Goal: Task Accomplishment & Management: Use online tool/utility

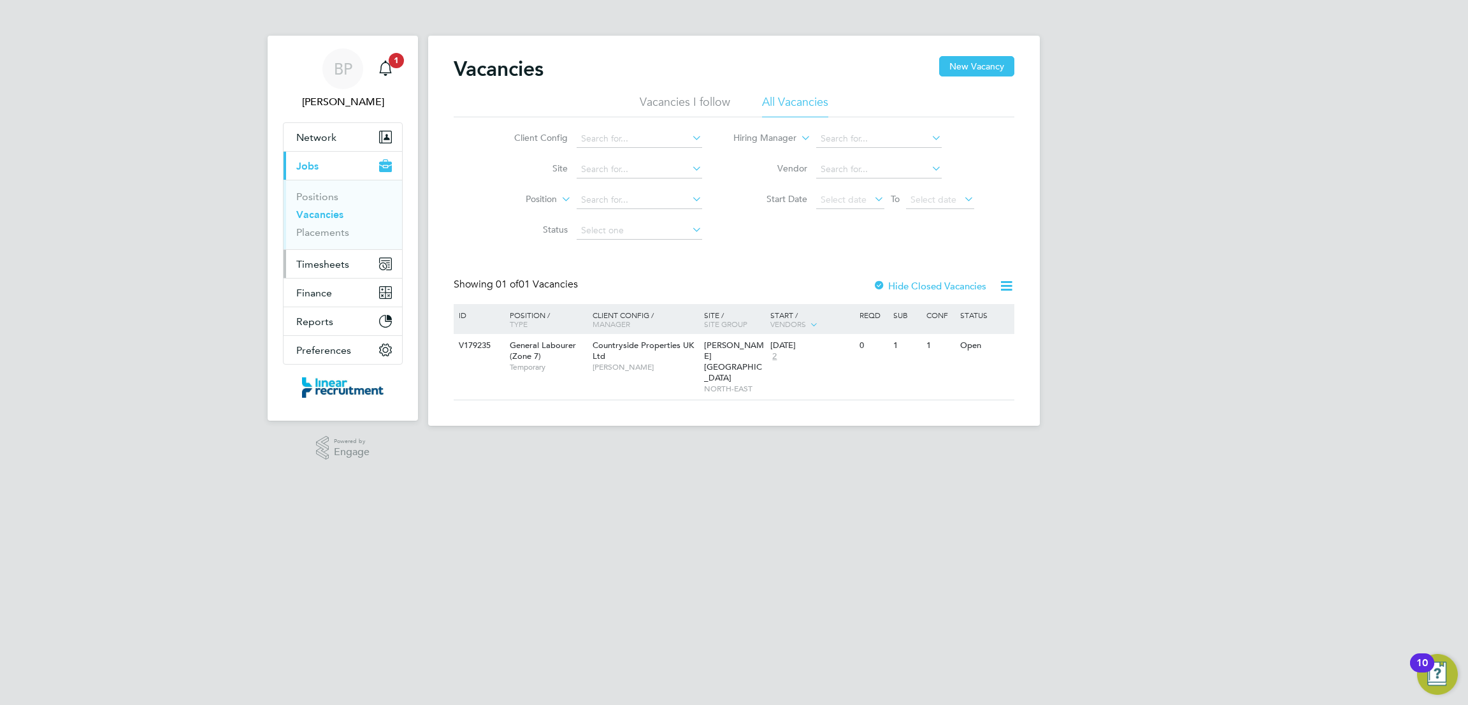
click at [324, 261] on span "Timesheets" at bounding box center [322, 264] width 53 height 12
click at [333, 229] on link "Timesheets" at bounding box center [322, 225] width 53 height 12
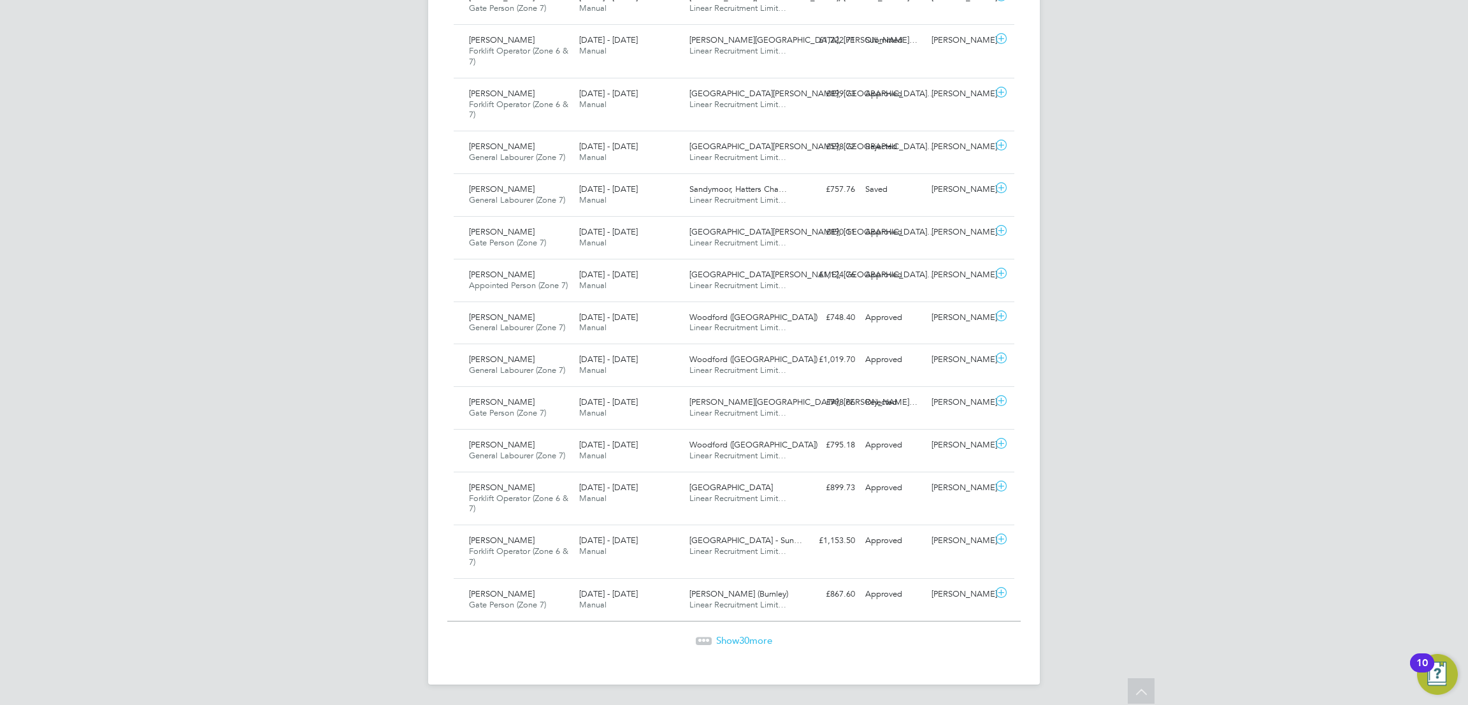
click at [751, 636] on span "Show 30 more" at bounding box center [744, 640] width 56 height 12
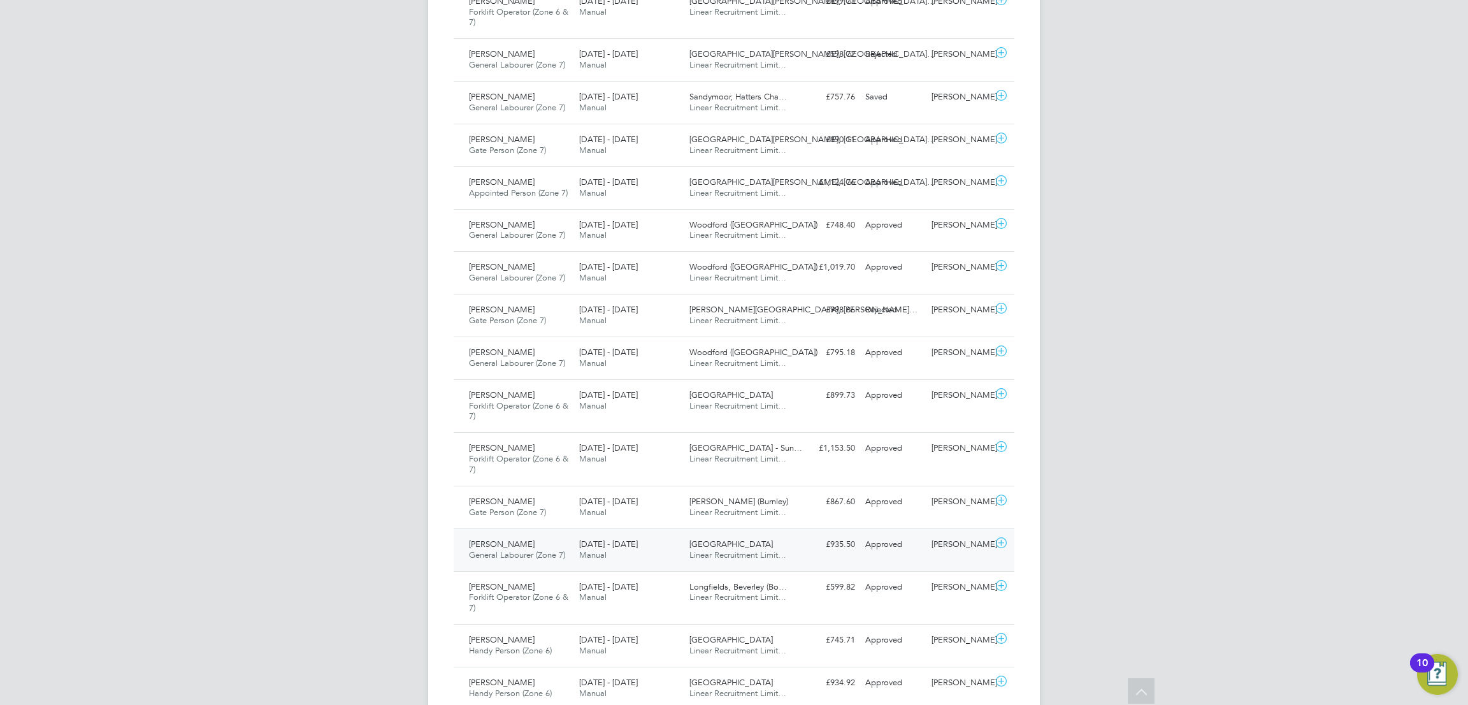
click at [770, 547] on div "Heath Farm Linear Recruitment Limit…" at bounding box center [739, 550] width 110 height 32
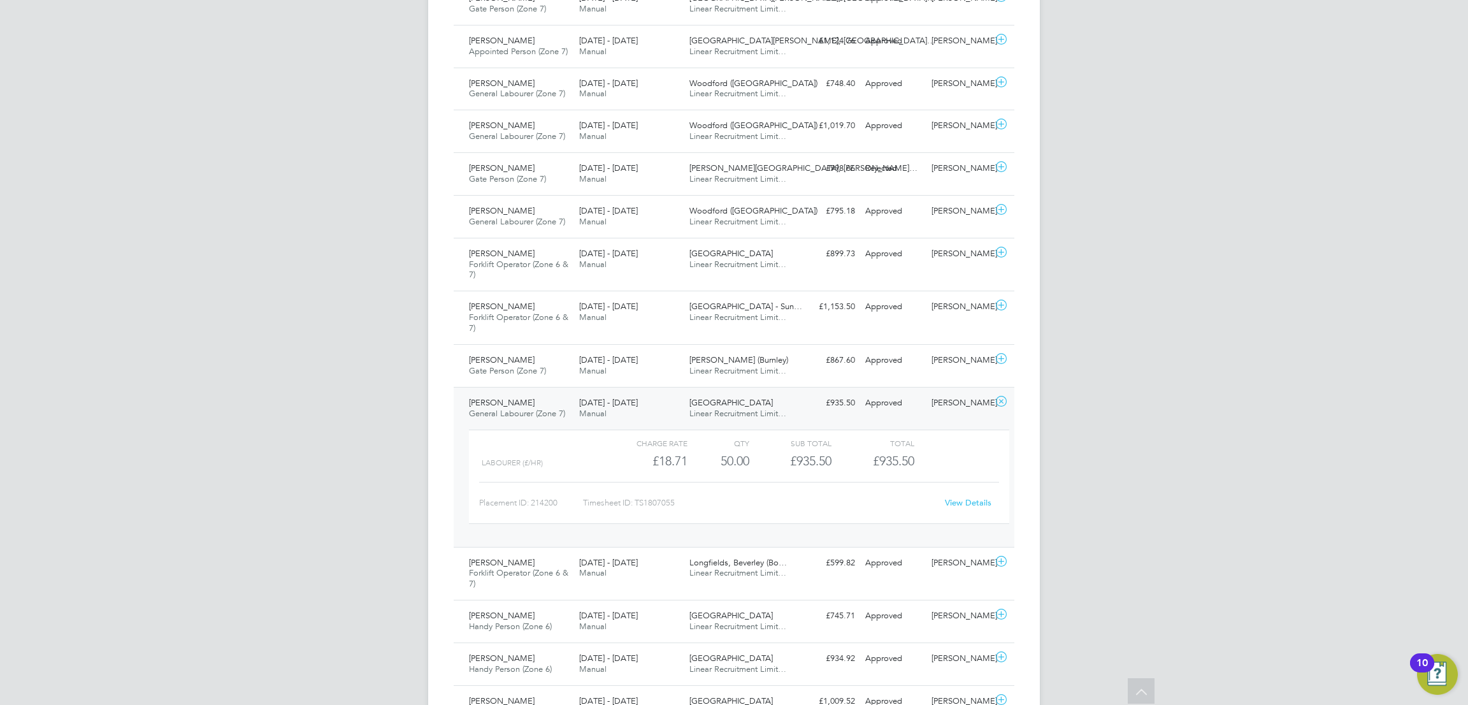
click at [973, 502] on link "View Details" at bounding box center [968, 502] width 47 height 11
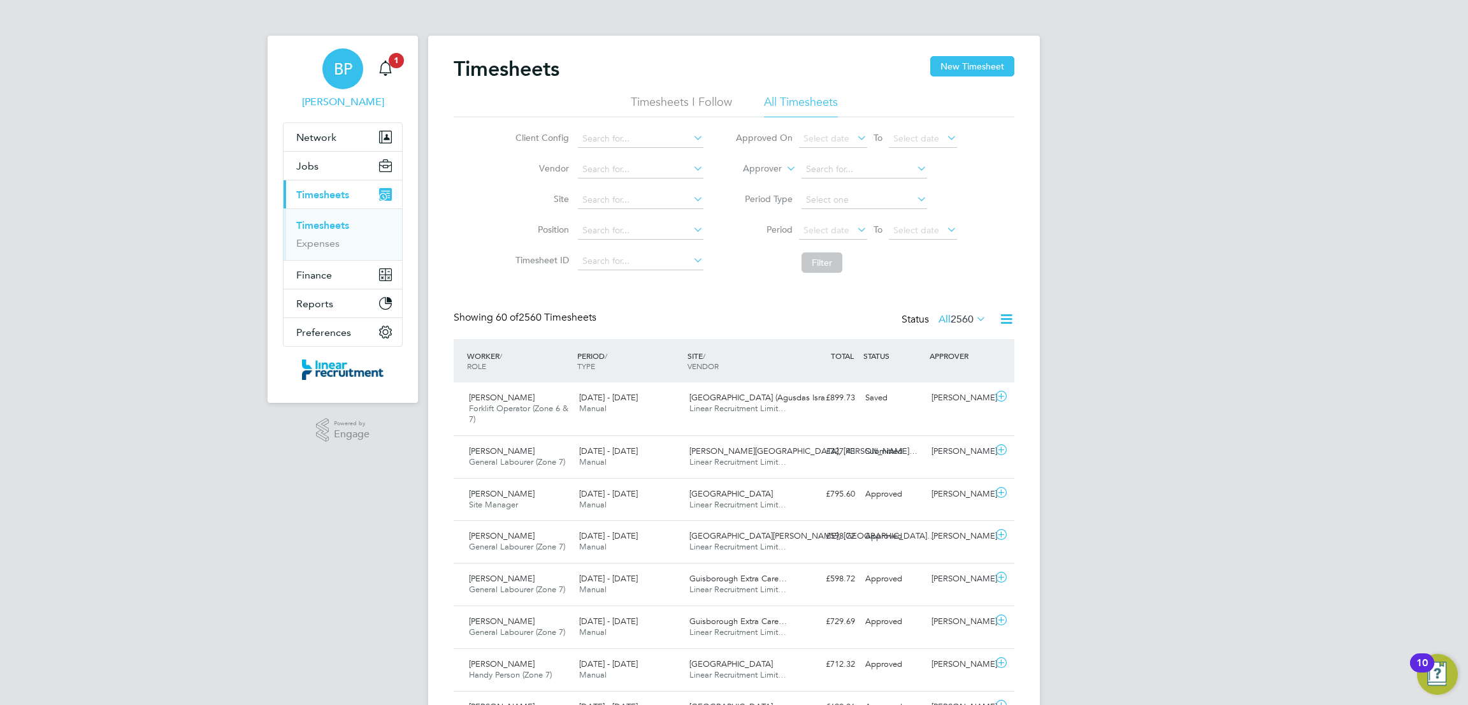
click at [343, 66] on span "BP" at bounding box center [343, 69] width 18 height 17
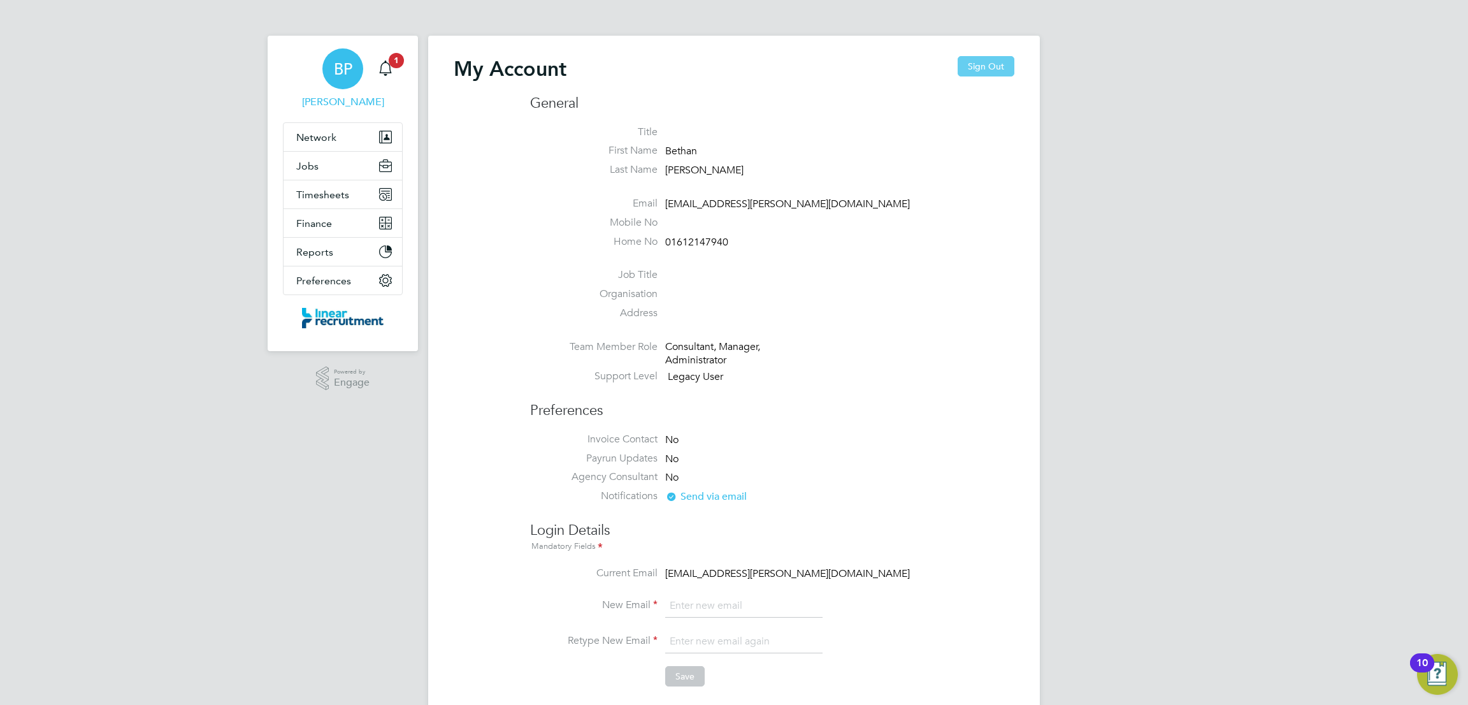
click at [968, 71] on button "Sign Out" at bounding box center [985, 66] width 57 height 20
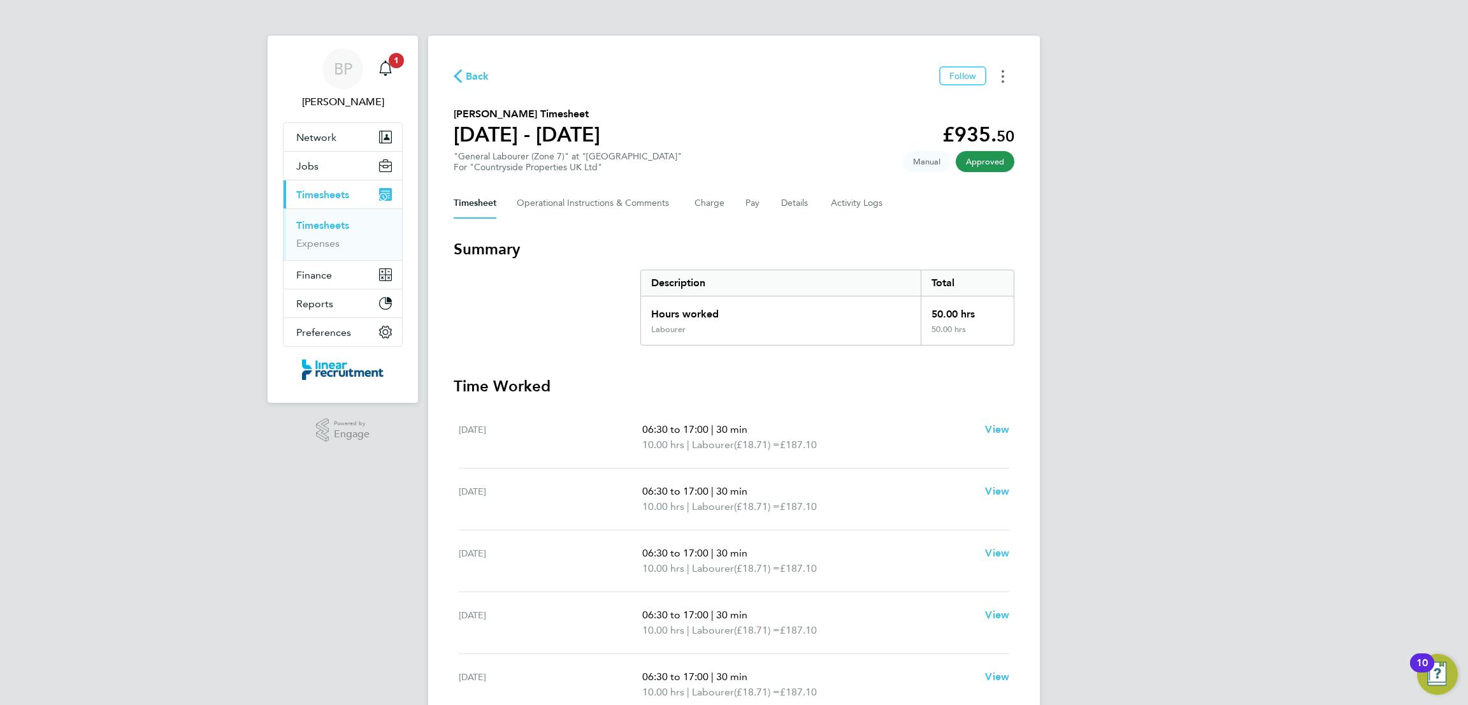
click at [1005, 78] on button "Timesheets Menu" at bounding box center [1002, 76] width 23 height 20
click at [980, 105] on link "Download timesheet" at bounding box center [937, 104] width 153 height 25
